Goal: Task Accomplishment & Management: Use online tool/utility

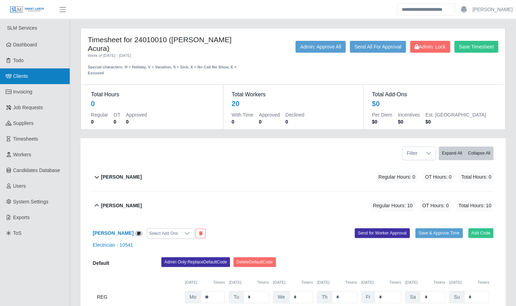
click at [33, 75] on link "Clients" at bounding box center [35, 76] width 70 height 16
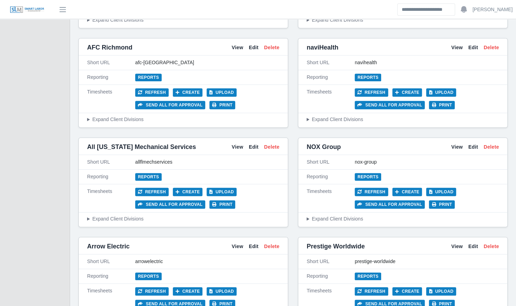
scroll to position [288, 0]
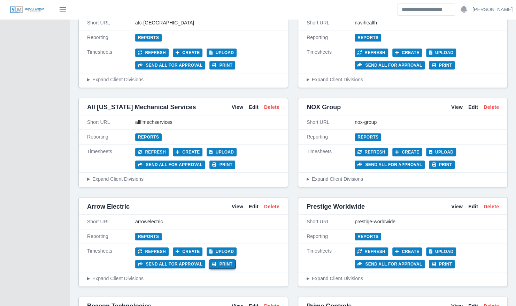
click at [222, 260] on button "Print" at bounding box center [223, 264] width 26 height 8
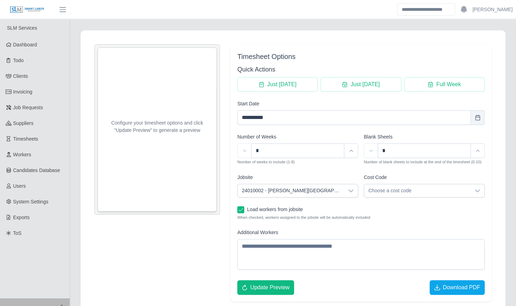
click at [300, 186] on span "24010002 - [PERSON_NAME][GEOGRAPHIC_DATA]" at bounding box center [291, 190] width 106 height 13
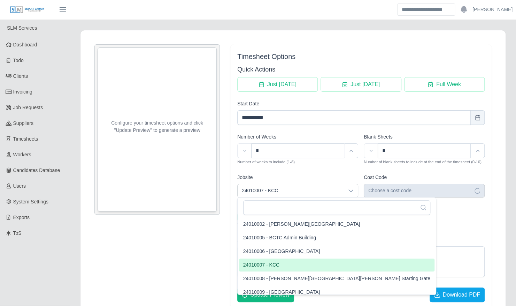
click at [283, 266] on li "24010007 - KCC" at bounding box center [337, 264] width 196 height 13
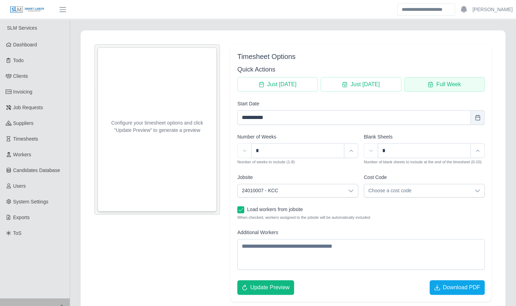
click at [448, 84] on span "Full Week" at bounding box center [449, 84] width 25 height 8
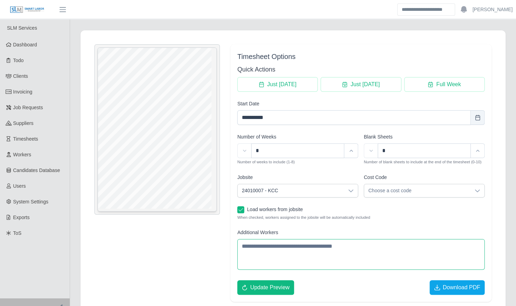
click at [290, 248] on textarea "Additional Workers" at bounding box center [361, 254] width 248 height 31
type textarea "**********"
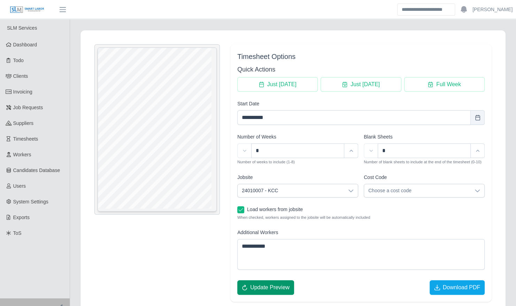
click at [283, 291] on button "Update Preview" at bounding box center [265, 287] width 57 height 15
click at [447, 283] on span "Download PDF" at bounding box center [462, 287] width 38 height 8
